Goal: Task Accomplishment & Management: Complete application form

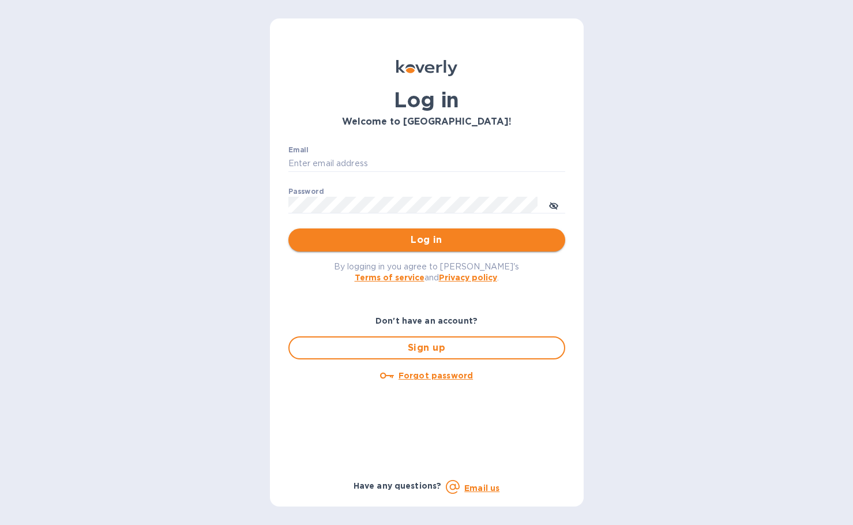
type input "[PERSON_NAME][EMAIL_ADDRESS][DOMAIN_NAME]"
click at [404, 238] on span "Log in" at bounding box center [427, 240] width 258 height 14
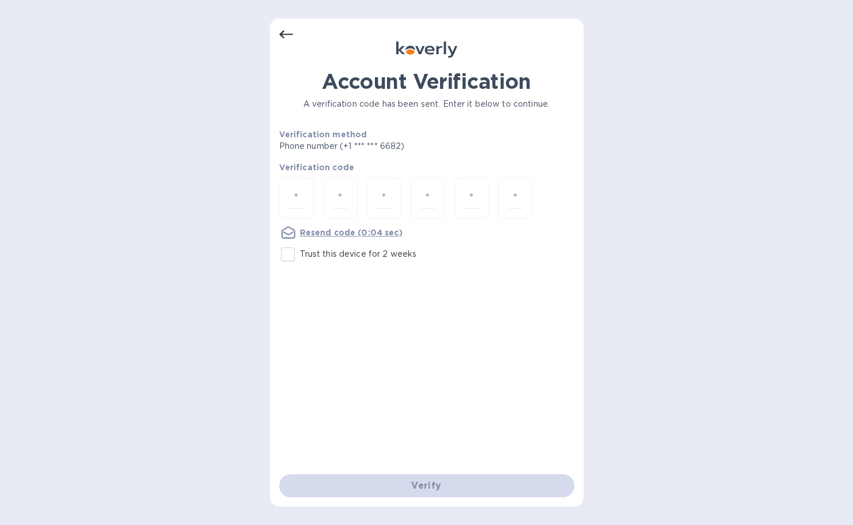
drag, startPoint x: 295, startPoint y: 251, endPoint x: 295, endPoint y: 245, distance: 6.9
click at [295, 251] on input "Trust this device for 2 weeks" at bounding box center [288, 254] width 24 height 24
checkbox input "true"
click at [312, 191] on div at bounding box center [296, 198] width 35 height 41
type input "2"
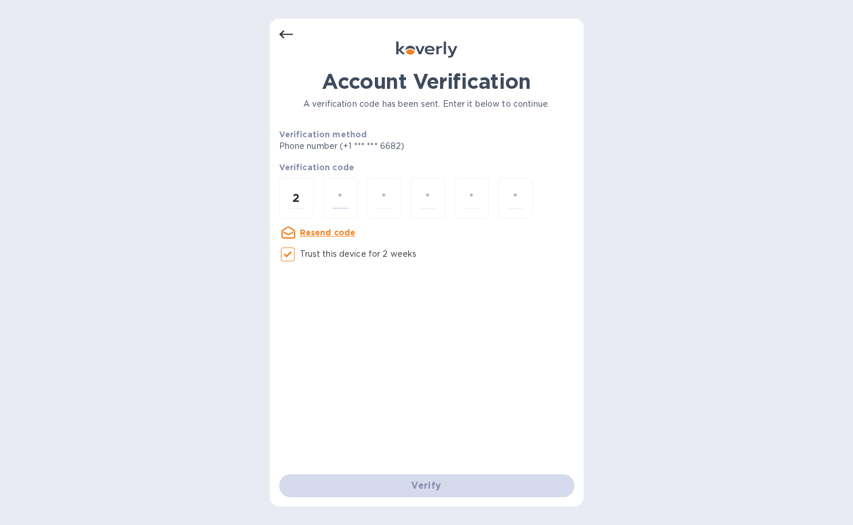
type input "2"
type input "9"
type input "0"
type input "3"
type input "4"
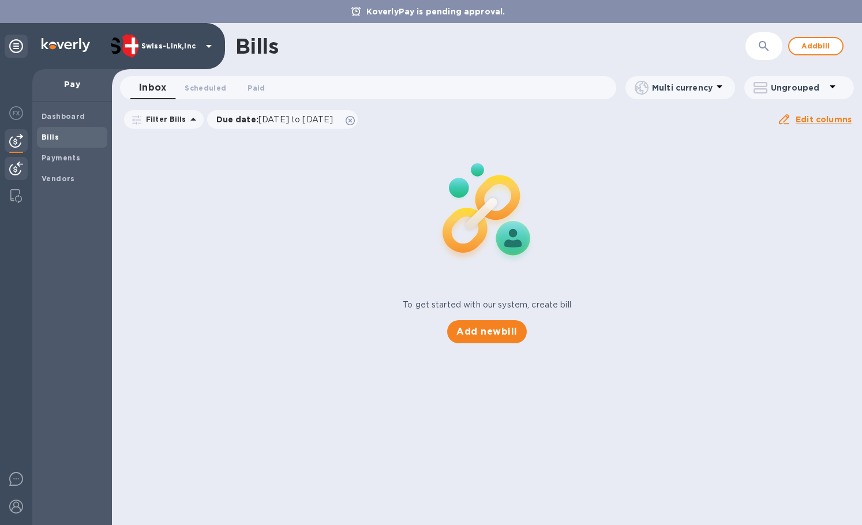
click at [6, 163] on div at bounding box center [16, 169] width 23 height 25
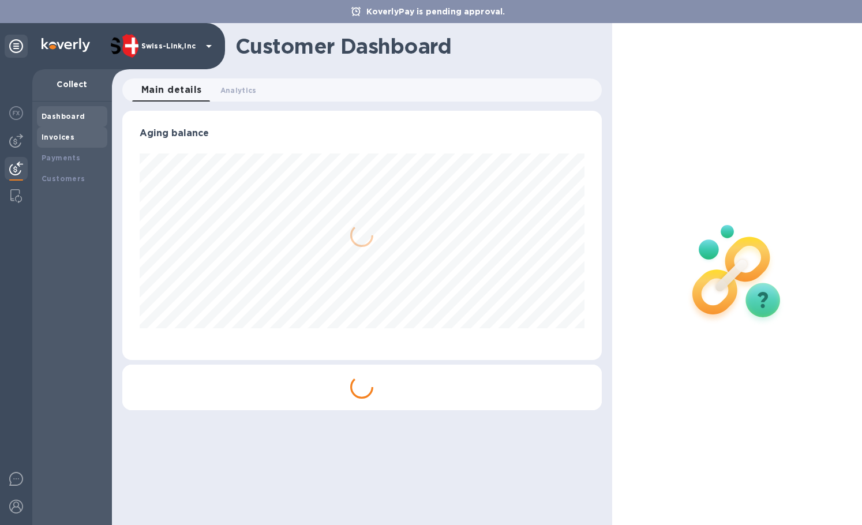
scroll to position [249, 479]
click at [73, 139] on div "Invoices" at bounding box center [72, 137] width 61 height 12
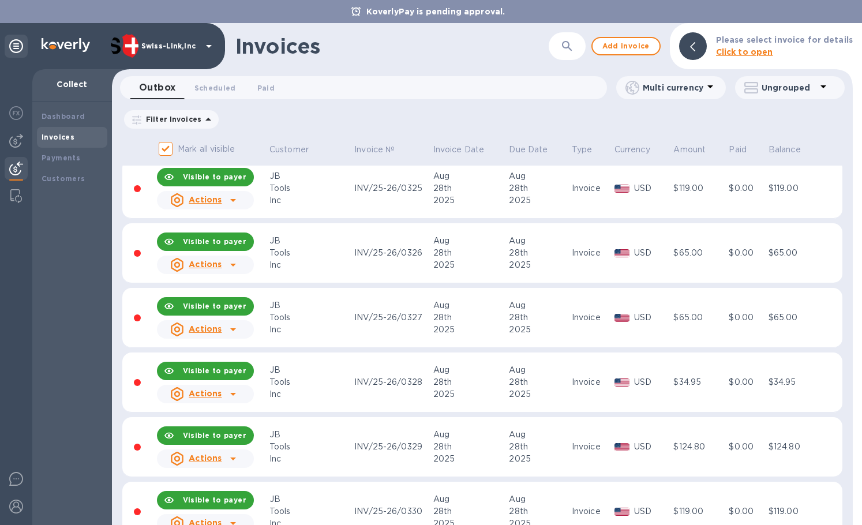
scroll to position [1847, 0]
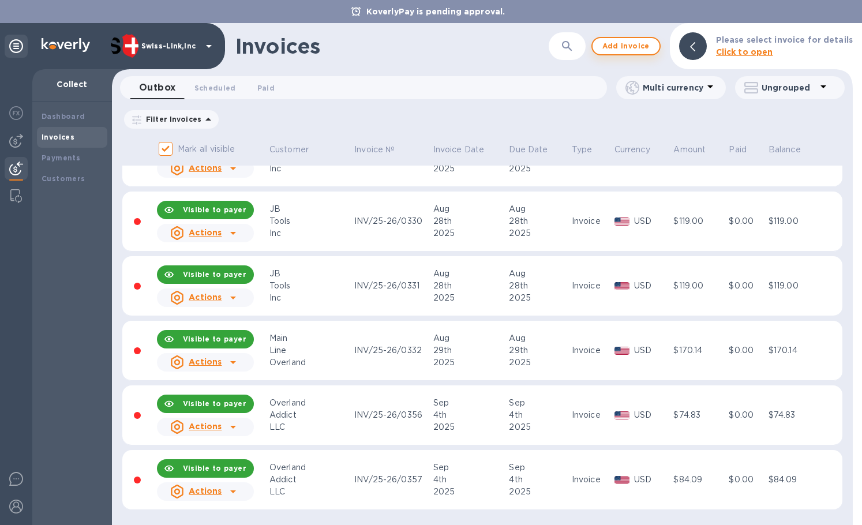
click at [622, 37] on button "Add invoice" at bounding box center [625, 46] width 69 height 18
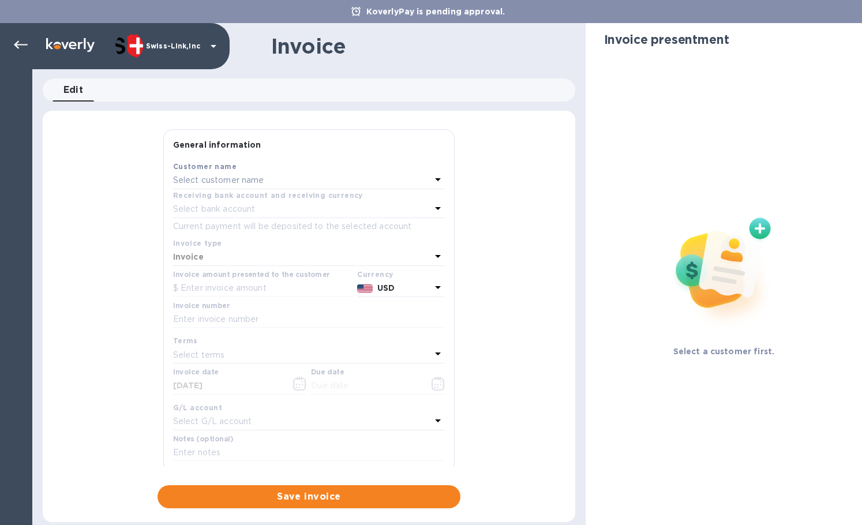
click at [206, 187] on div "Select customer name" at bounding box center [302, 180] width 258 height 16
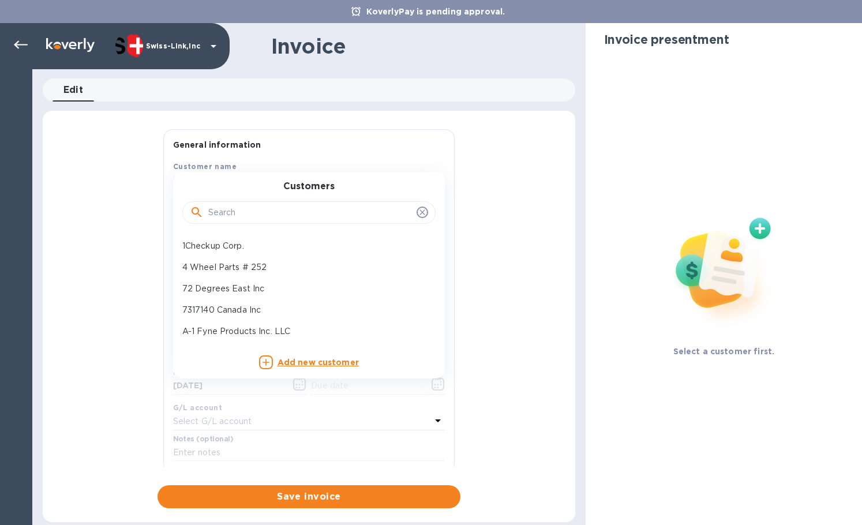
click at [225, 213] on input "text" at bounding box center [310, 212] width 204 height 17
paste input "JB To"
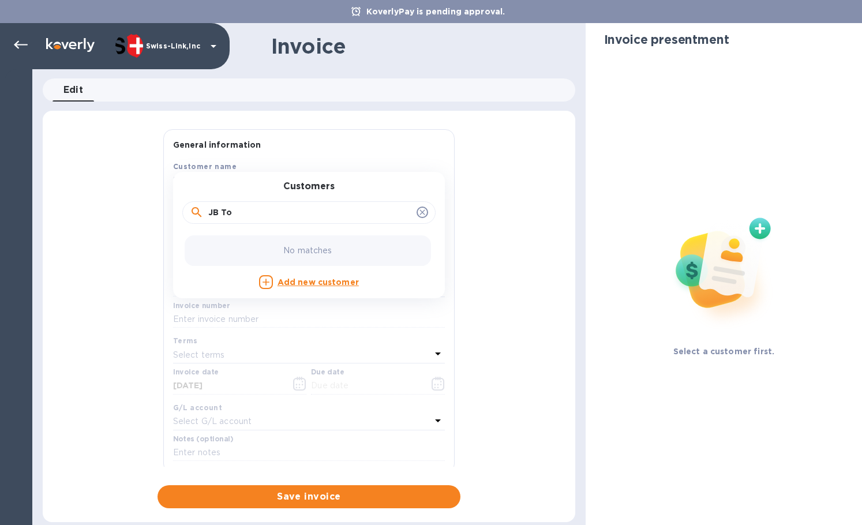
drag, startPoint x: 212, startPoint y: 213, endPoint x: 257, endPoint y: 210, distance: 45.0
click at [213, 213] on input "JB To" at bounding box center [310, 212] width 204 height 17
type input "JB To"
click at [235, 238] on div "JB Tools Inc" at bounding box center [304, 245] width 253 height 21
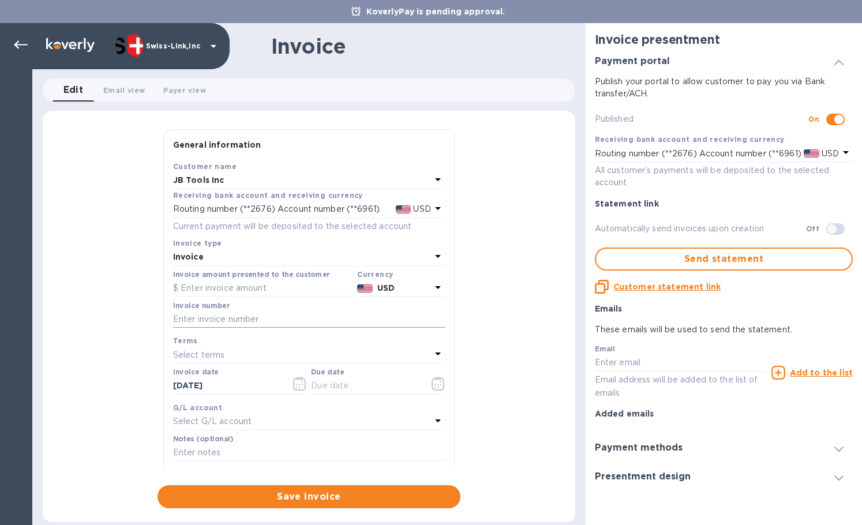
click at [252, 317] on input "text" at bounding box center [309, 319] width 272 height 17
paste input "INV/25-26/0401"
type input "INV/25-26/0401"
click at [242, 293] on input "text" at bounding box center [262, 288] width 179 height 17
paste input "34.95"
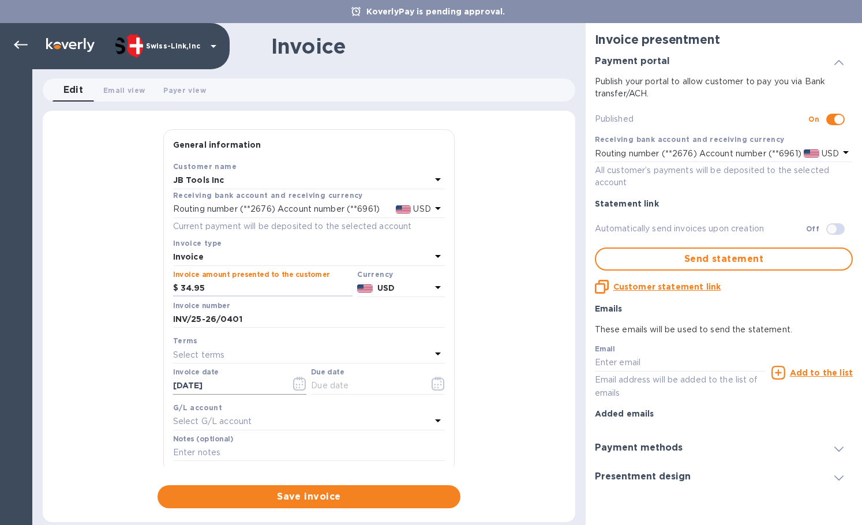
type input "34.95"
drag, startPoint x: 240, startPoint y: 385, endPoint x: 141, endPoint y: 385, distance: 99.2
click at [141, 385] on div "General information Save Customer name JB Tools Inc Receiving bank account and …" at bounding box center [309, 318] width 532 height 379
click at [364, 385] on input "text" at bounding box center [365, 385] width 109 height 17
paste input "[DATE]"
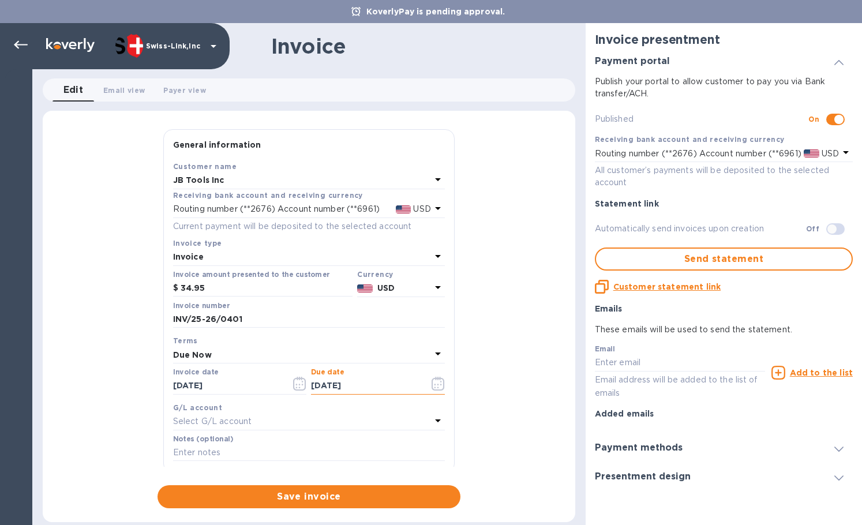
type input "[DATE]"
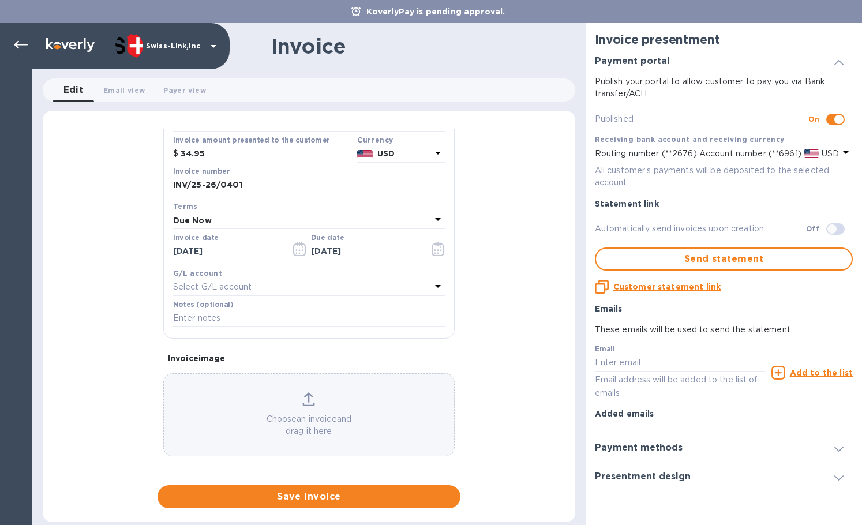
scroll to position [138, 0]
click at [248, 314] on input "text" at bounding box center [309, 314] width 272 height 17
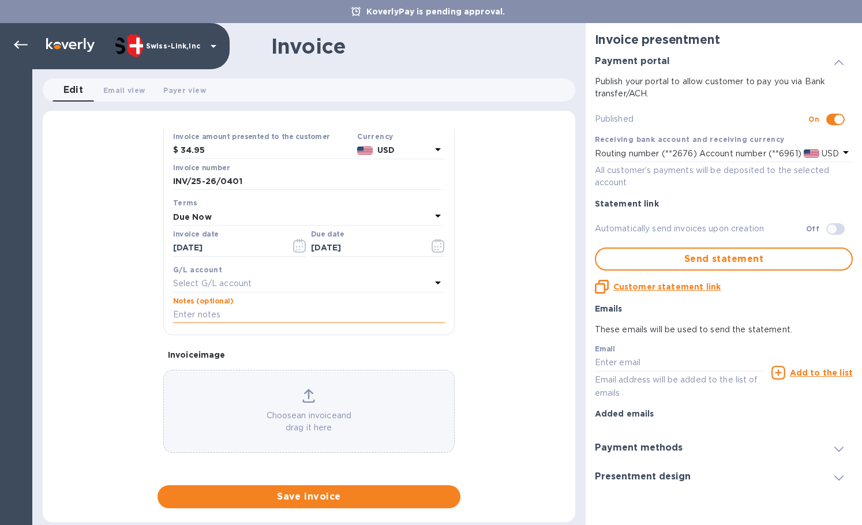
paste input "BC-SWL-1267977"
type input "BC-SWL-1267977"
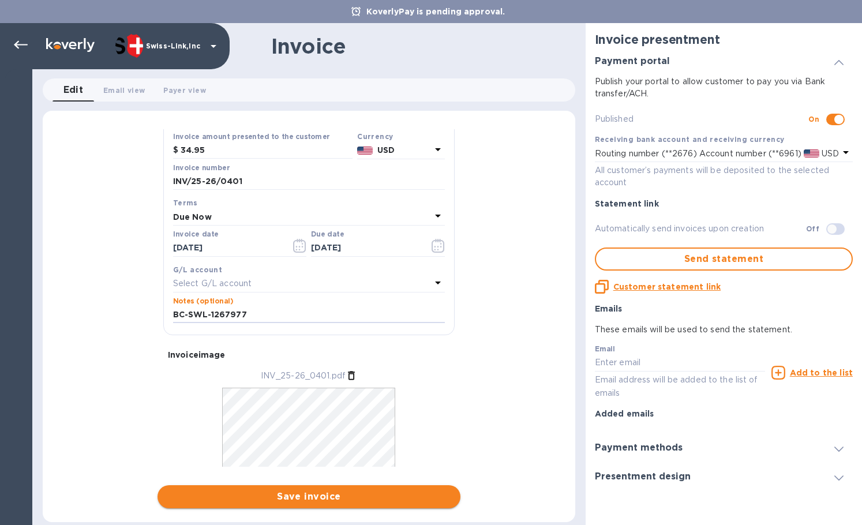
click at [314, 499] on span "Save invoice" at bounding box center [309, 497] width 284 height 14
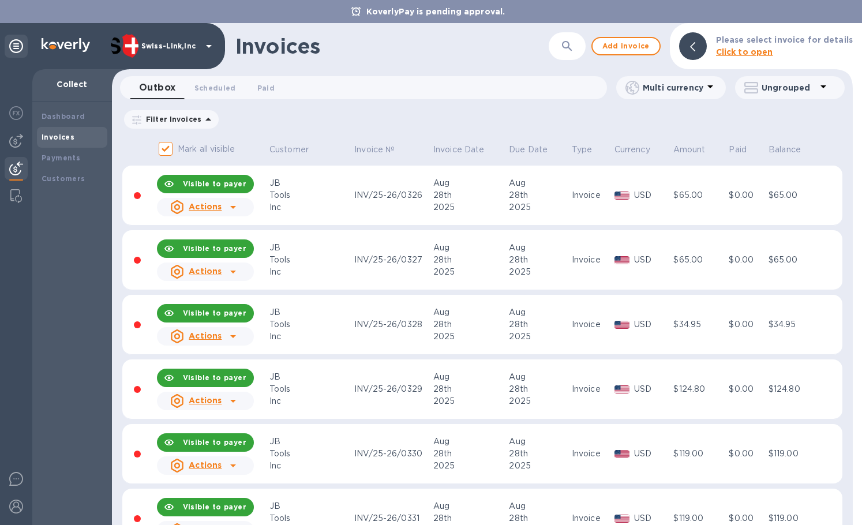
scroll to position [1912, 0]
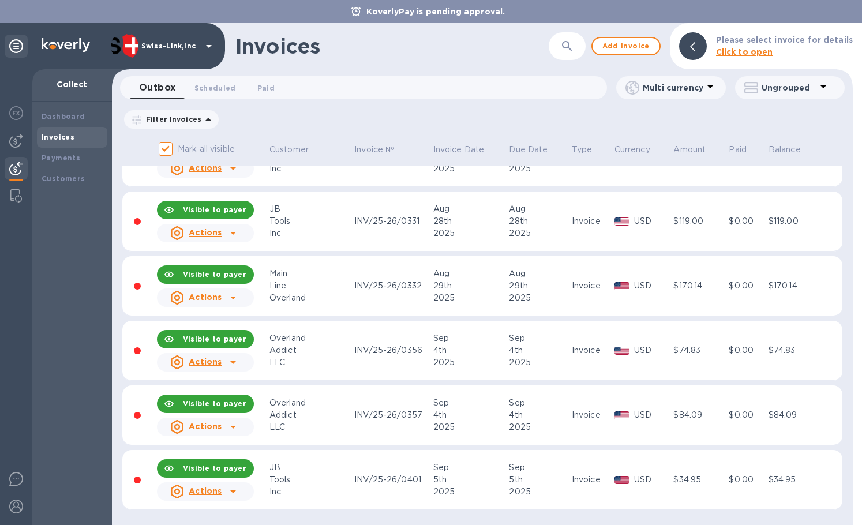
click at [213, 497] on p "Actions" at bounding box center [205, 491] width 33 height 12
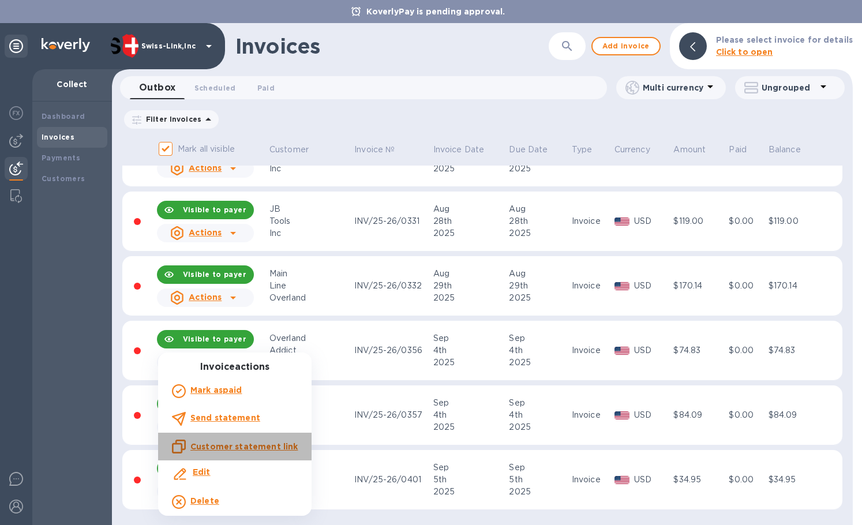
click at [249, 445] on u "Customer statement link" at bounding box center [243, 446] width 107 height 9
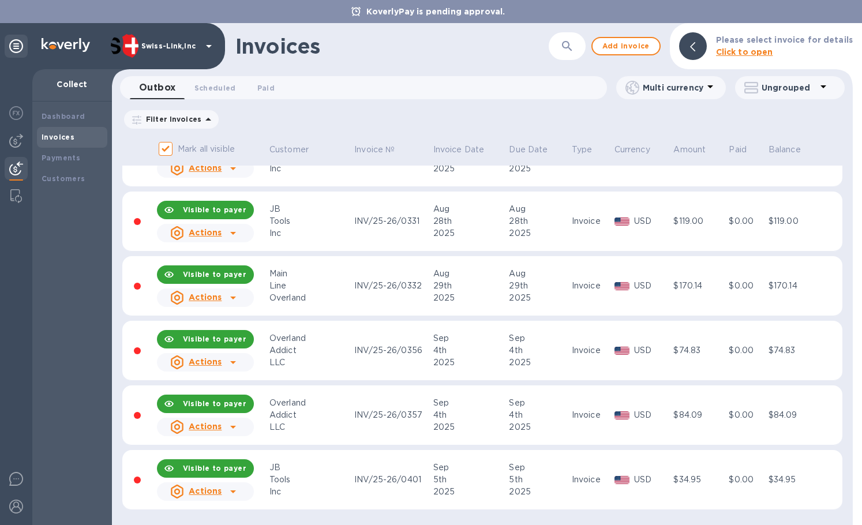
click at [77, 243] on div "Dashboard Invoices Payments Customers" at bounding box center [72, 312] width 80 height 423
click at [618, 44] on span "Add invoice" at bounding box center [625, 46] width 48 height 14
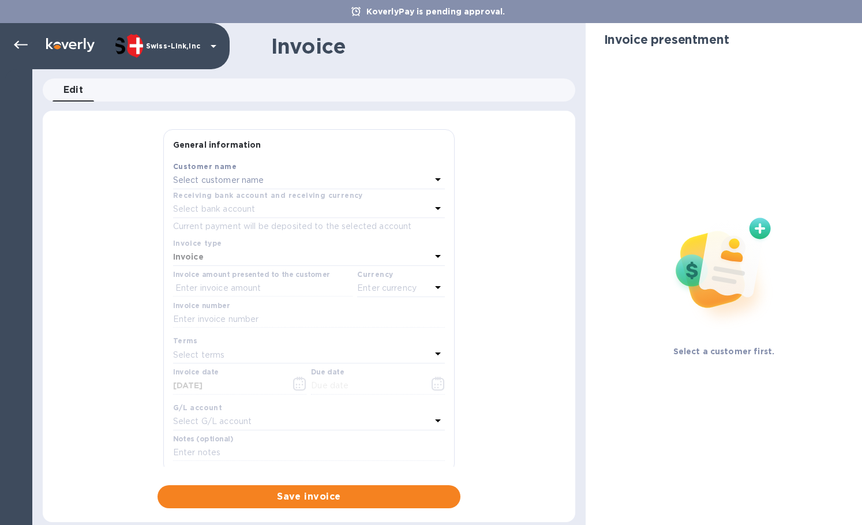
click at [246, 176] on p "Select customer name" at bounding box center [218, 180] width 91 height 12
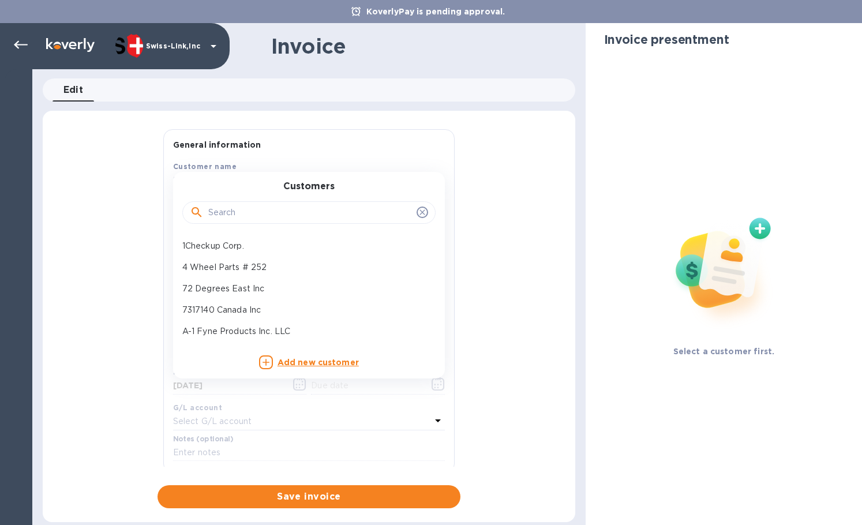
click at [249, 208] on input "text" at bounding box center [310, 212] width 204 height 17
paste input "Overland Ad"
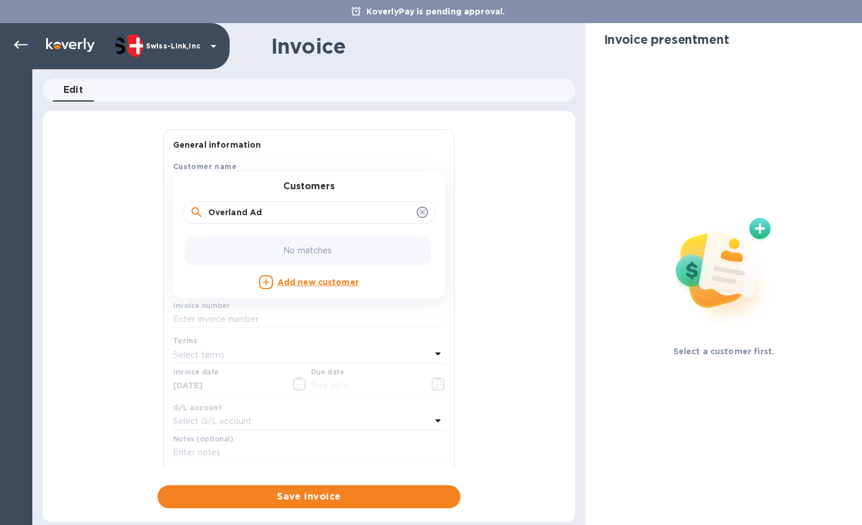
click at [275, 215] on input "Overland Ad" at bounding box center [310, 212] width 204 height 17
drag, startPoint x: 211, startPoint y: 213, endPoint x: 240, endPoint y: 206, distance: 30.2
click at [213, 213] on input "Overland Ad" at bounding box center [310, 212] width 204 height 17
type input "Overland Ad"
click at [242, 245] on p "Overland Addict LLC" at bounding box center [304, 246] width 244 height 12
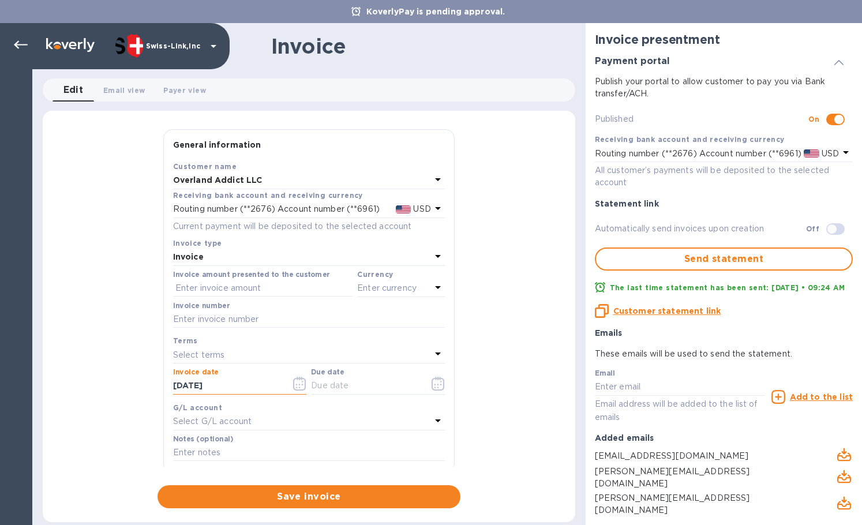
drag, startPoint x: 242, startPoint y: 383, endPoint x: 164, endPoint y: 385, distance: 77.3
click at [164, 385] on div "Save Customer name Overland Addict LLC Receiving bank account and receiving cur…" at bounding box center [309, 316] width 290 height 312
click at [340, 386] on input "text" at bounding box center [365, 385] width 109 height 17
paste input "[DATE]"
type input "[DATE]"
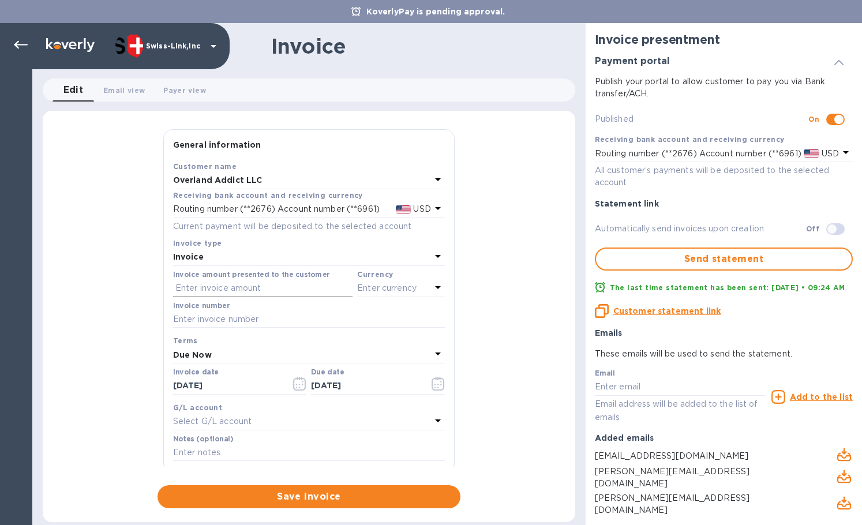
click at [247, 288] on input "text" at bounding box center [262, 288] width 179 height 17
paste input "81.17"
type input "81.17"
click at [280, 315] on input "text" at bounding box center [309, 319] width 272 height 17
paste input "INV/25-26/0406"
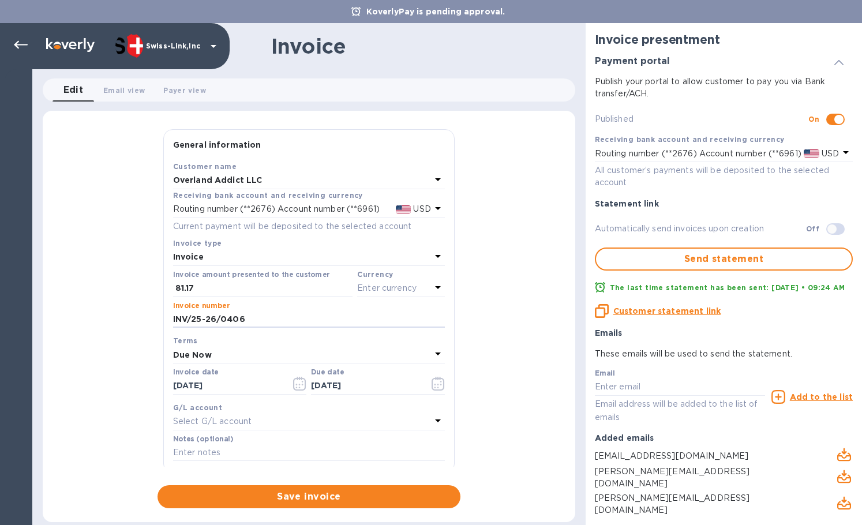
type input "INV/25-26/0406"
click at [408, 274] on div "Currency" at bounding box center [401, 274] width 88 height 12
click at [386, 285] on p "Enter currency" at bounding box center [386, 288] width 59 height 12
click at [372, 310] on div "US Dollar" at bounding box center [381, 317] width 93 height 17
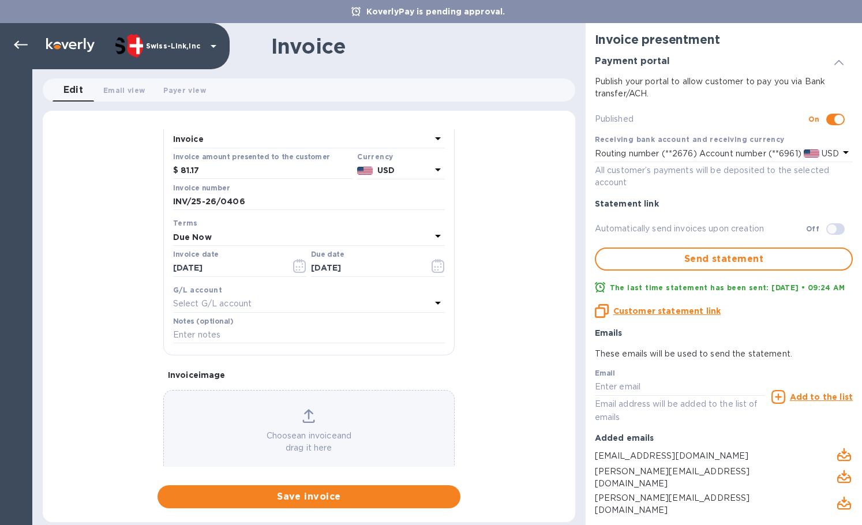
scroll to position [138, 0]
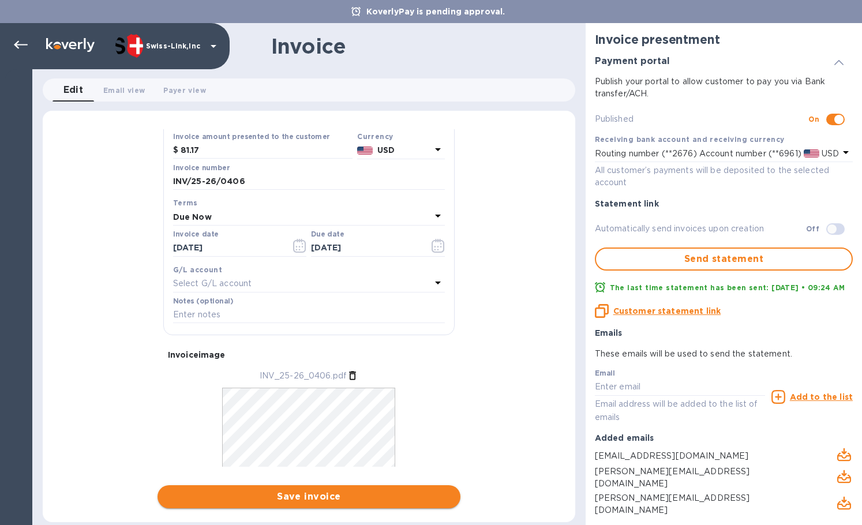
click at [273, 491] on span "Save invoice" at bounding box center [309, 497] width 284 height 14
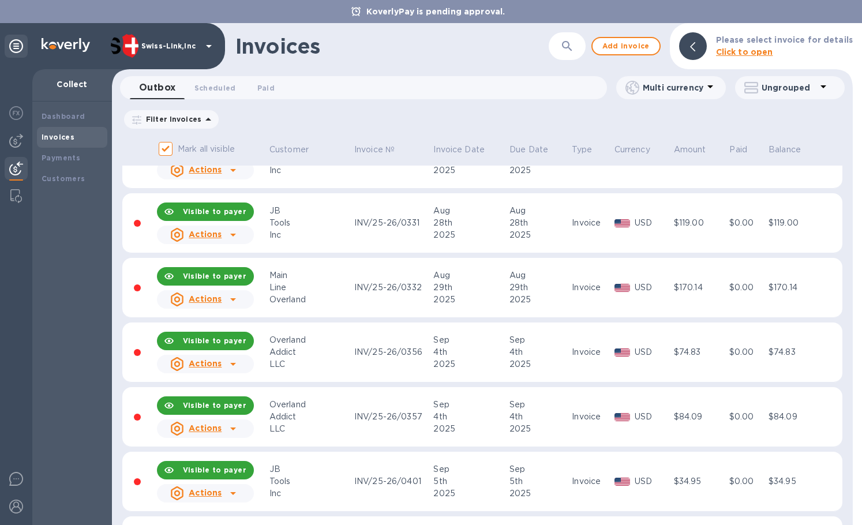
scroll to position [1976, 0]
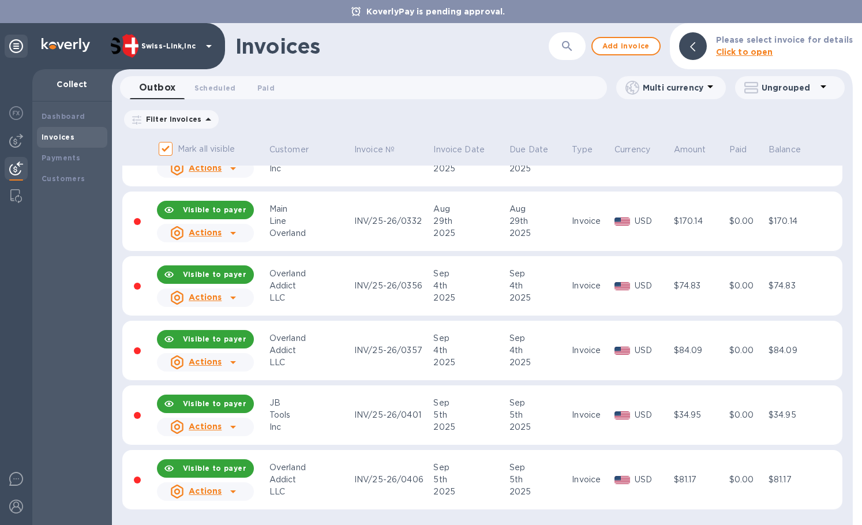
click at [231, 491] on icon at bounding box center [233, 491] width 14 height 14
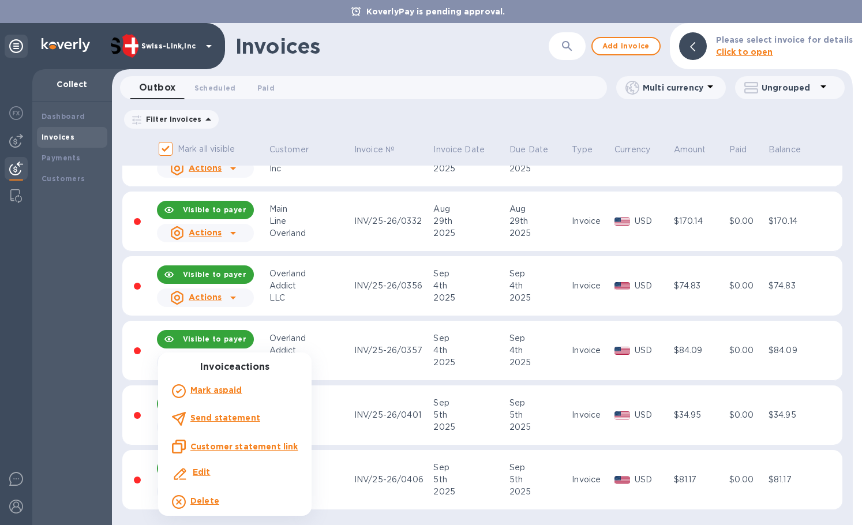
click at [249, 453] on div "Customer statement link" at bounding box center [235, 446] width 126 height 14
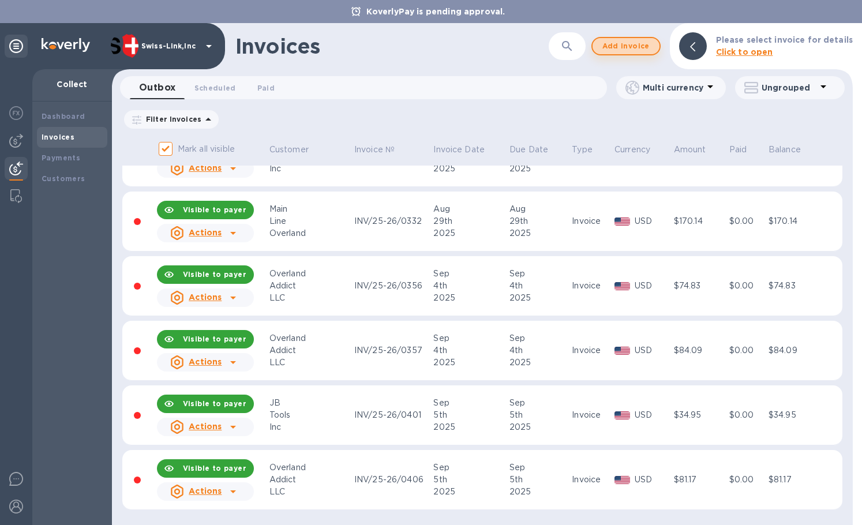
click at [626, 48] on span "Add invoice" at bounding box center [625, 46] width 48 height 14
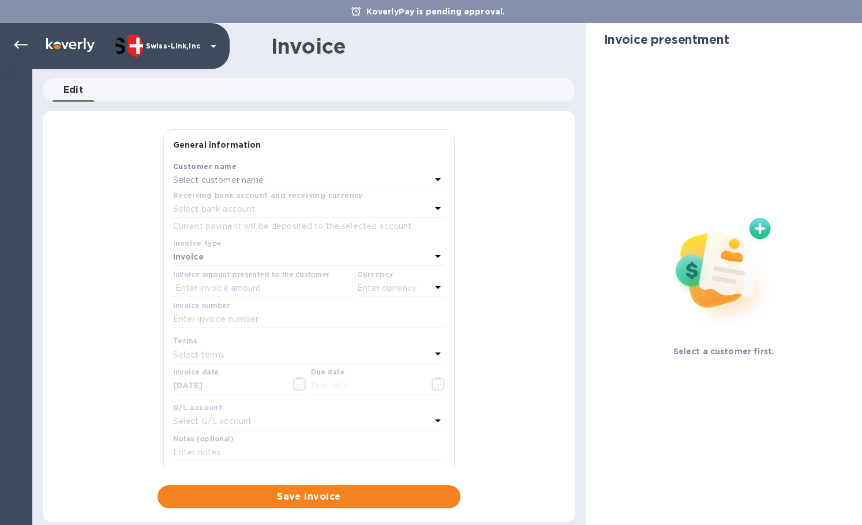
click at [252, 178] on p "Select customer name" at bounding box center [218, 180] width 91 height 12
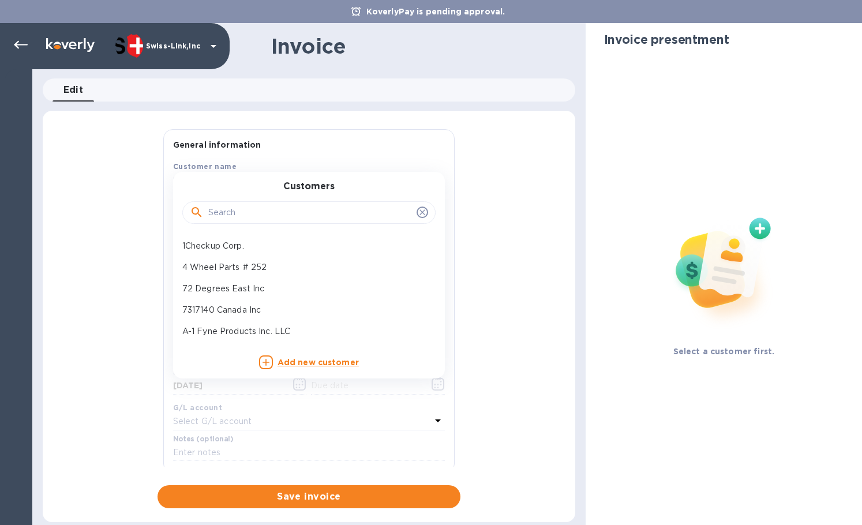
click at [230, 213] on input "text" at bounding box center [310, 212] width 204 height 17
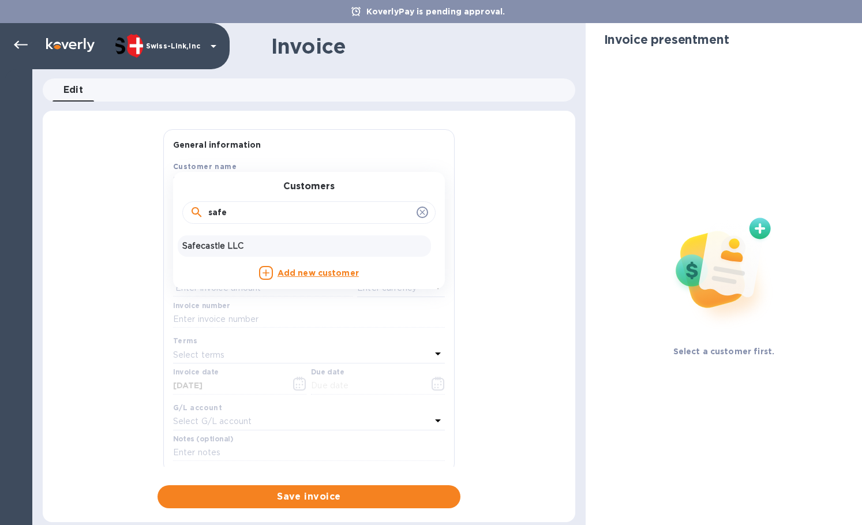
type input "safe"
click at [242, 250] on p "Safecastle LLC" at bounding box center [304, 246] width 244 height 12
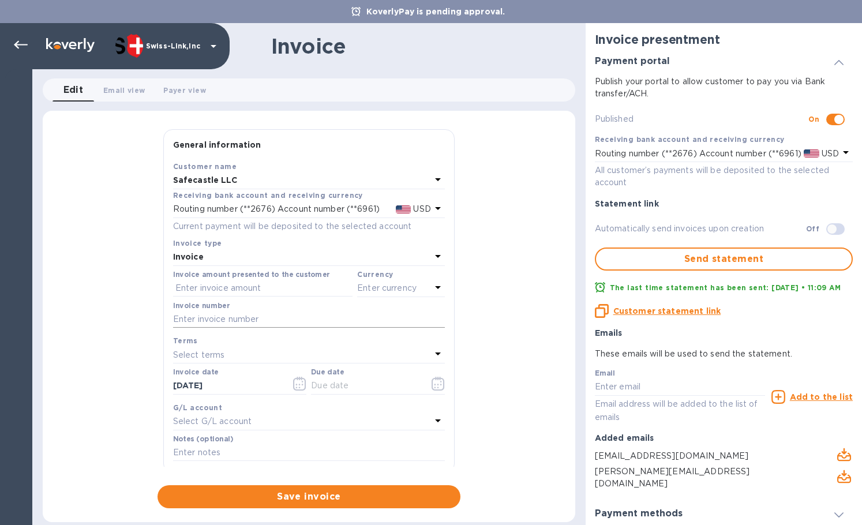
click at [251, 323] on input "text" at bounding box center [309, 319] width 272 height 17
paste input "90278"
type input "90278"
click at [195, 321] on input "text" at bounding box center [309, 319] width 272 height 17
paste input "INV/25-26/0407"
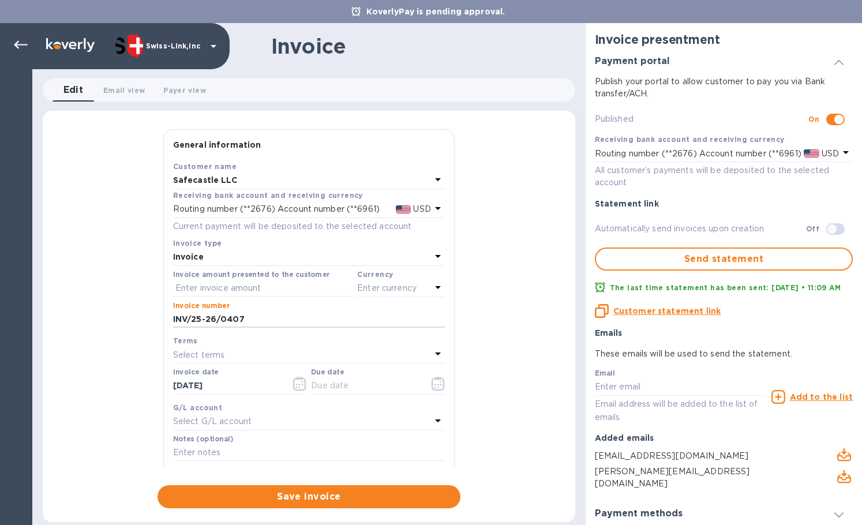
type input "INV/25-26/0407"
click at [208, 285] on input "text" at bounding box center [262, 288] width 179 height 17
paste input "302.50"
type input "302.50"
click at [401, 290] on p "Enter currency" at bounding box center [386, 288] width 59 height 12
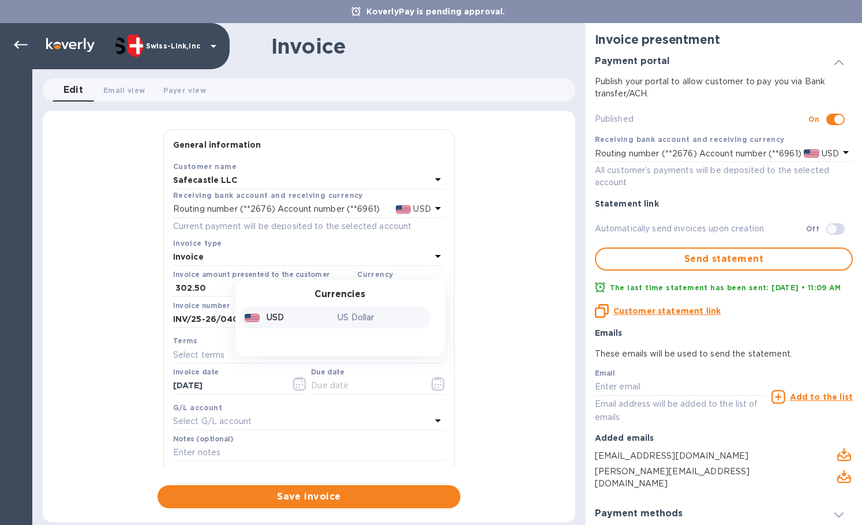
click at [335, 319] on div "US Dollar" at bounding box center [381, 317] width 93 height 17
drag, startPoint x: 240, startPoint y: 390, endPoint x: 132, endPoint y: 382, distance: 108.7
click at [132, 382] on div "General information Save Customer name Safecastle LLC Receiving bank account an…" at bounding box center [309, 318] width 532 height 379
click at [363, 384] on input "text" at bounding box center [365, 385] width 109 height 17
paste input "[DATE]"
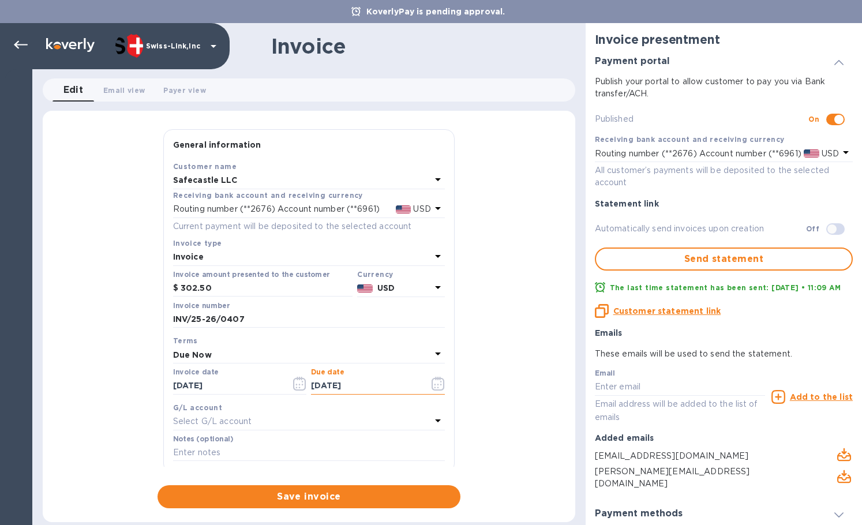
type input "[DATE]"
drag, startPoint x: 234, startPoint y: 460, endPoint x: 241, endPoint y: 444, distance: 17.0
click at [234, 460] on input "text" at bounding box center [309, 452] width 272 height 17
paste input "FBA190Q58V5T"
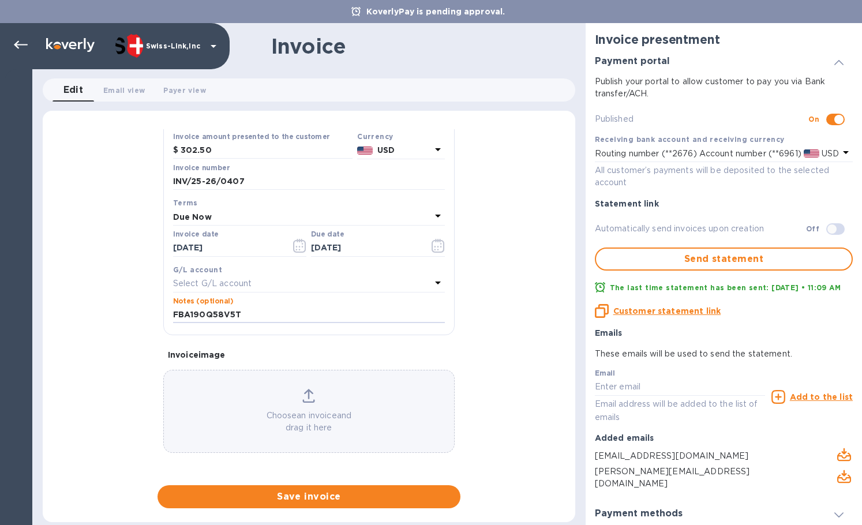
type input "FBA190Q58V5T"
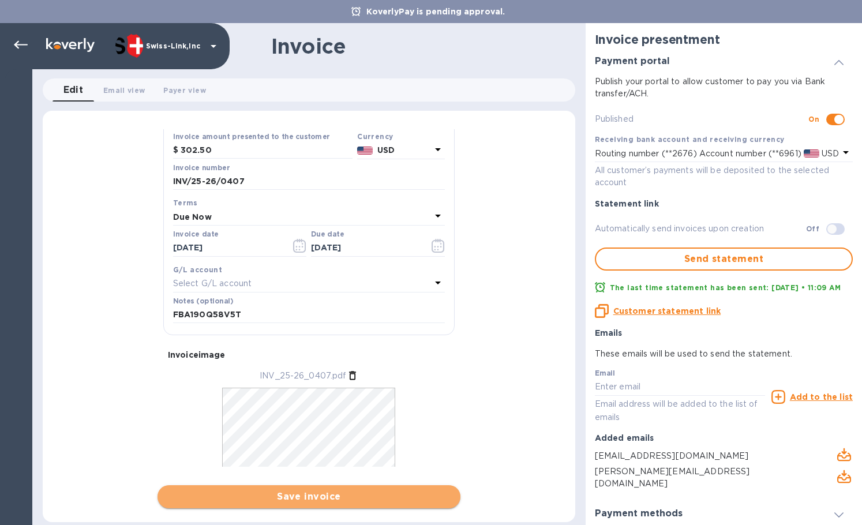
click at [268, 495] on span "Save invoice" at bounding box center [309, 497] width 284 height 14
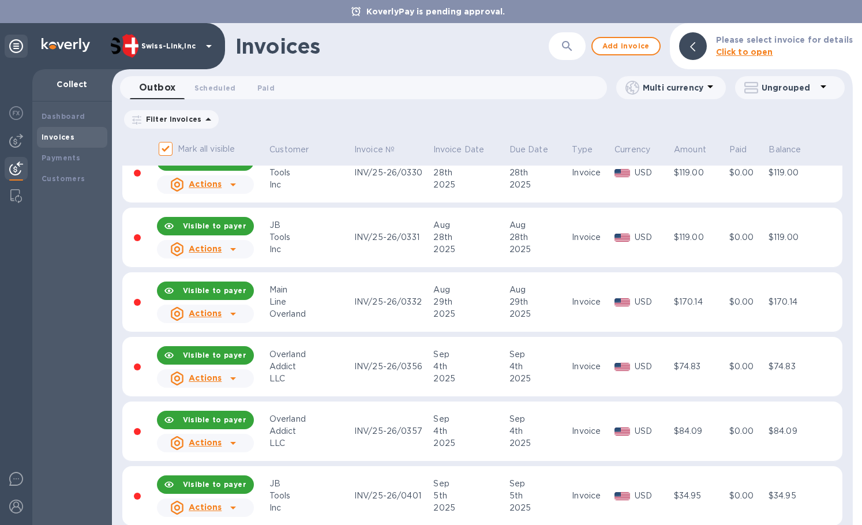
scroll to position [2041, 0]
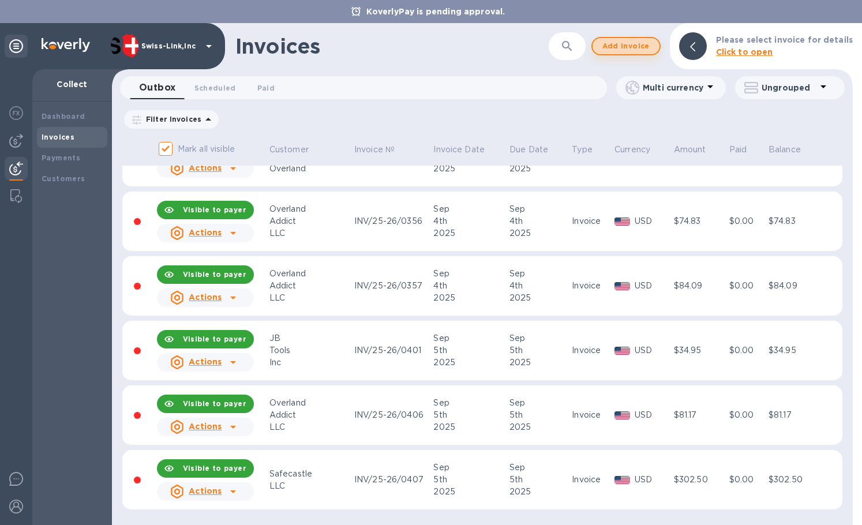
click at [640, 48] on span "Add invoice" at bounding box center [625, 46] width 48 height 14
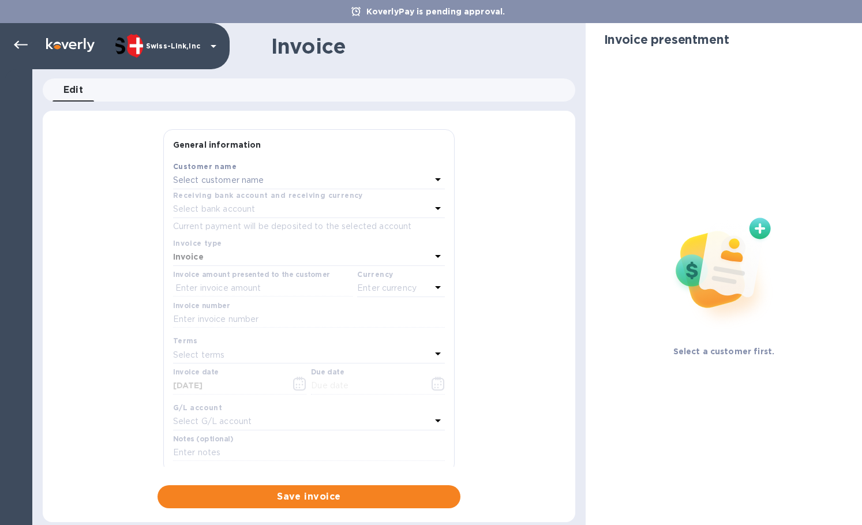
click at [245, 181] on p "Select customer name" at bounding box center [218, 180] width 91 height 12
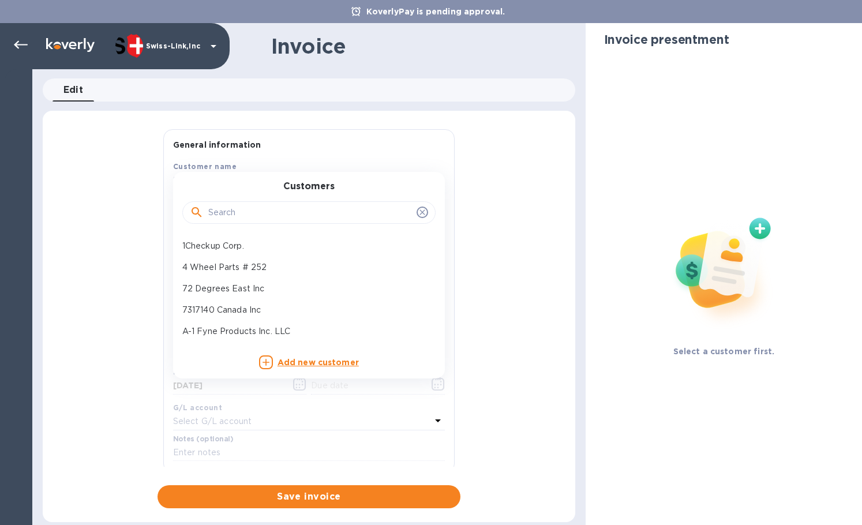
click at [240, 202] on div at bounding box center [308, 212] width 253 height 23
click at [234, 208] on input "text" at bounding box center [310, 212] width 204 height 17
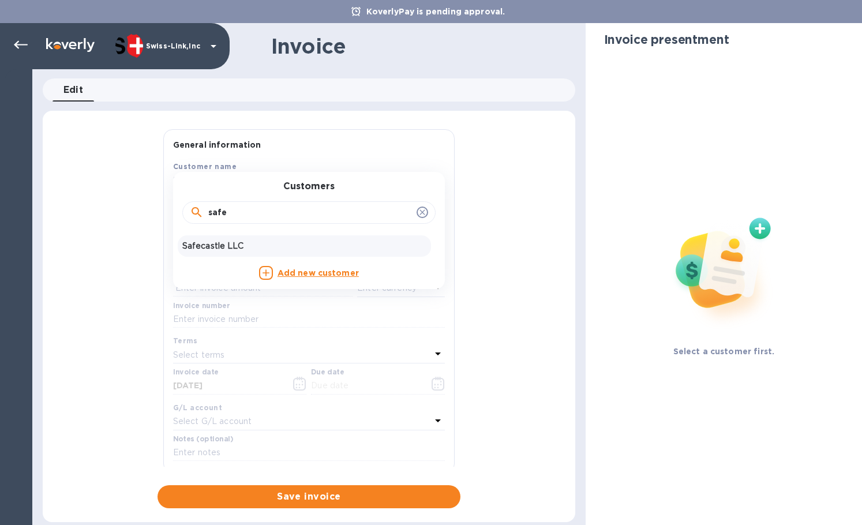
type input "safe"
click at [229, 245] on p "Safecastle LLC" at bounding box center [304, 246] width 244 height 12
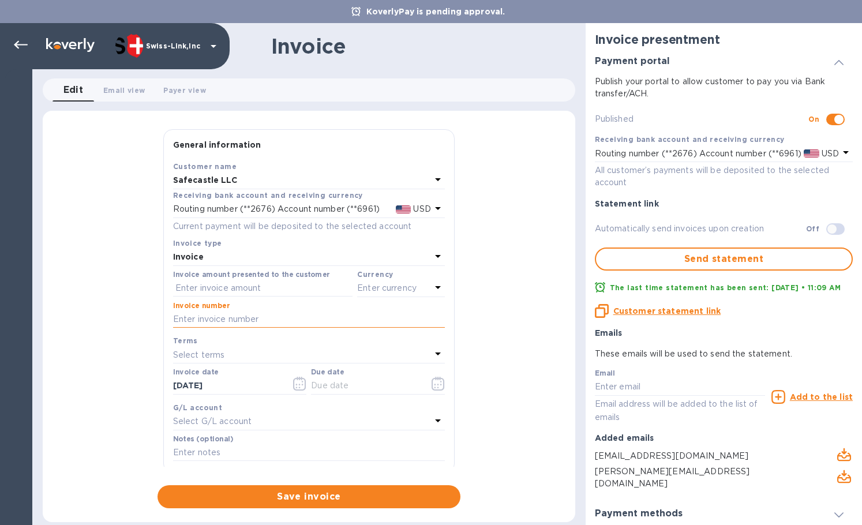
click at [270, 319] on input "text" at bounding box center [309, 319] width 272 height 17
paste input "INV/25-26/0408"
type input "INV/25-26/0408"
click at [283, 293] on input "text" at bounding box center [262, 288] width 179 height 17
paste input "302.50"
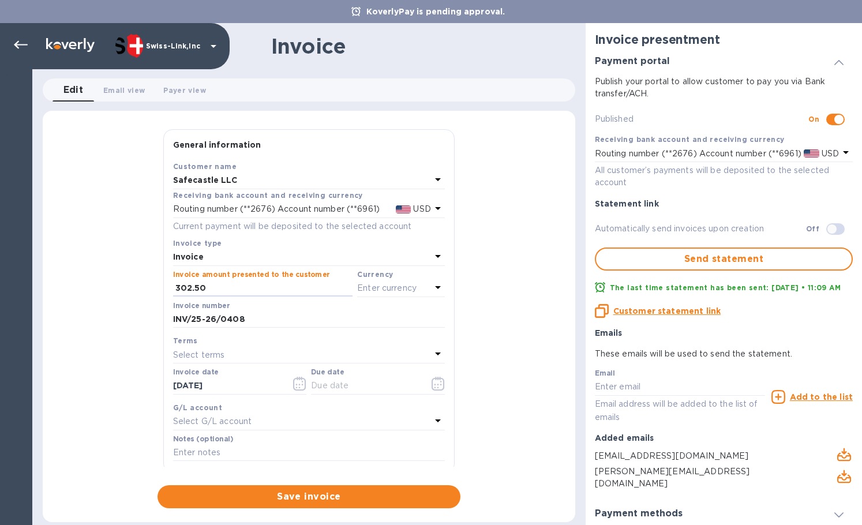
type input "302.50"
click at [367, 288] on p "Enter currency" at bounding box center [386, 288] width 59 height 12
click at [329, 313] on div "USD" at bounding box center [288, 317] width 93 height 17
drag, startPoint x: 245, startPoint y: 384, endPoint x: 151, endPoint y: 384, distance: 94.0
click at [151, 384] on div "General information Save Customer name Safecastle LLC Receiving bank account an…" at bounding box center [309, 318] width 532 height 379
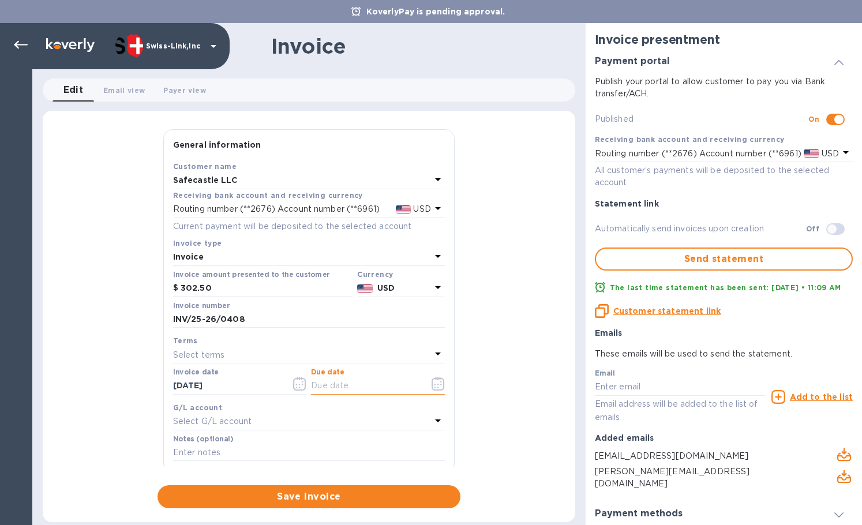
click at [336, 387] on input "text" at bounding box center [365, 385] width 109 height 17
paste input "[DATE]"
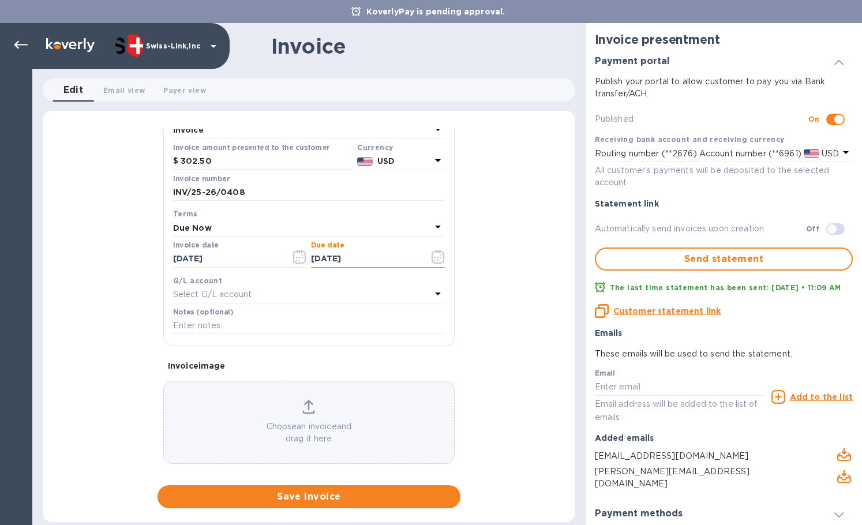
scroll to position [138, 0]
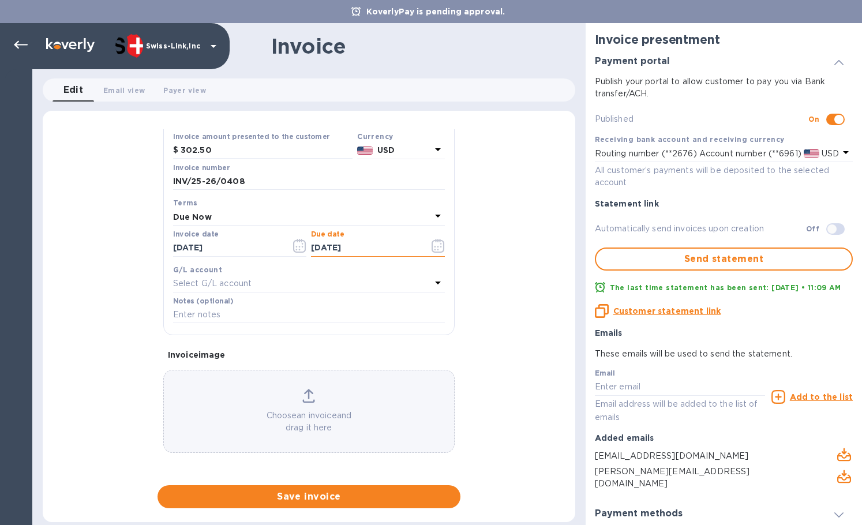
type input "[DATE]"
drag, startPoint x: 281, startPoint y: 321, endPoint x: 409, endPoint y: 341, distance: 129.6
click at [281, 321] on input "text" at bounding box center [309, 314] width 272 height 17
paste input "FBA190BP0MQ9"
type input "FBA190BP0MQ9"
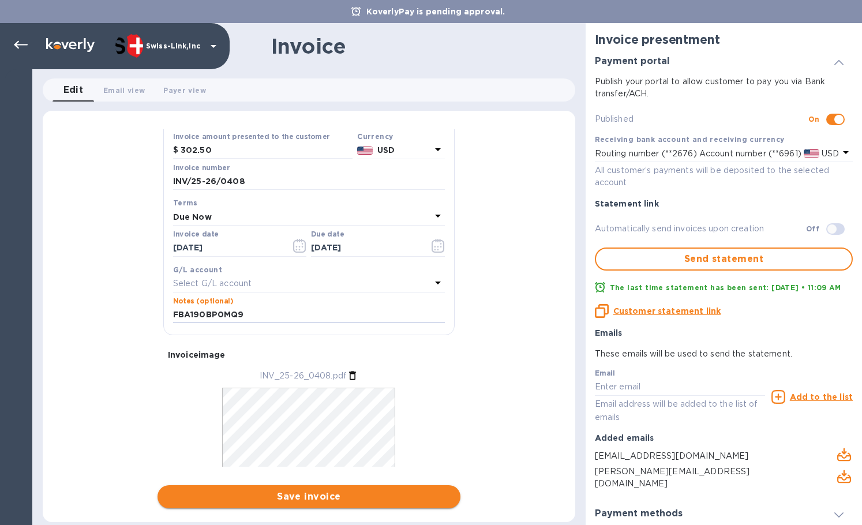
click at [312, 495] on span "Save invoice" at bounding box center [309, 497] width 284 height 14
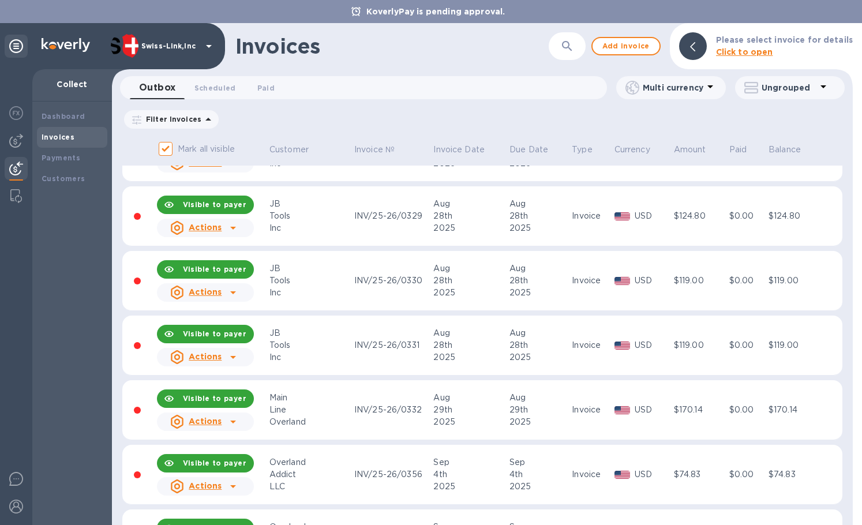
scroll to position [2105, 0]
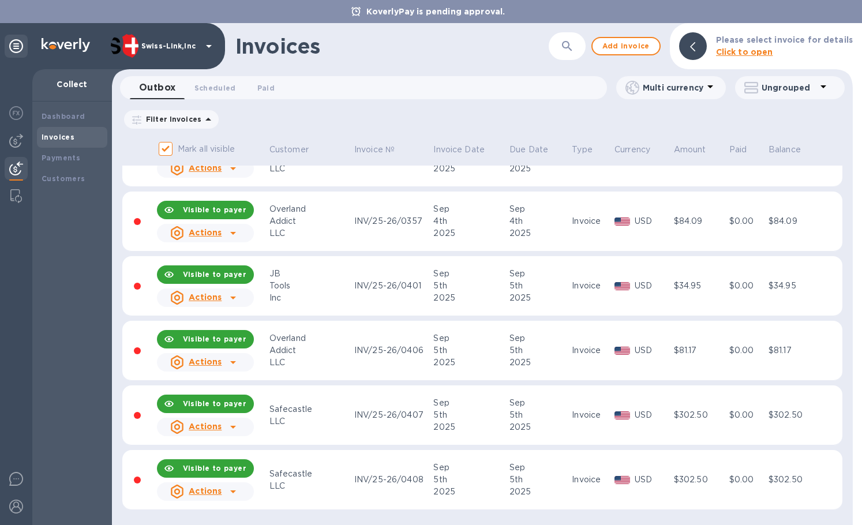
click at [243, 486] on div "Actions" at bounding box center [205, 491] width 101 height 23
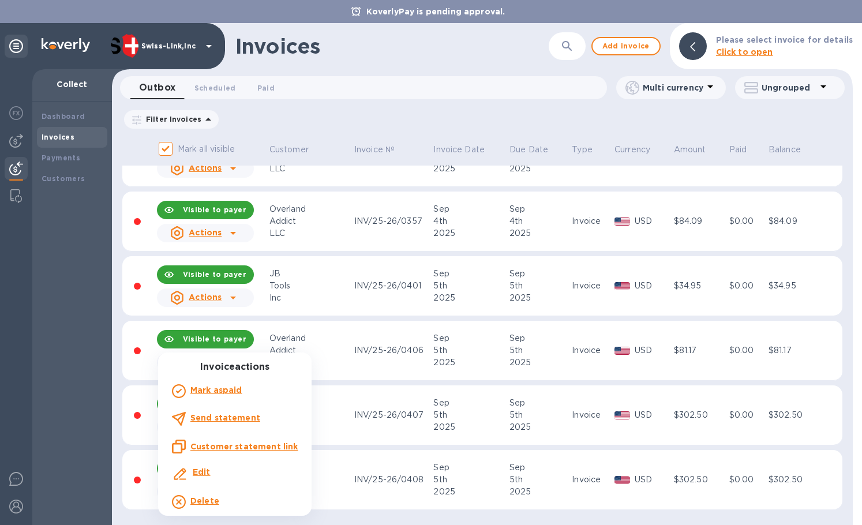
click at [272, 451] on p "Customer statement link" at bounding box center [243, 447] width 107 height 12
